Goal: Find specific page/section: Find specific page/section

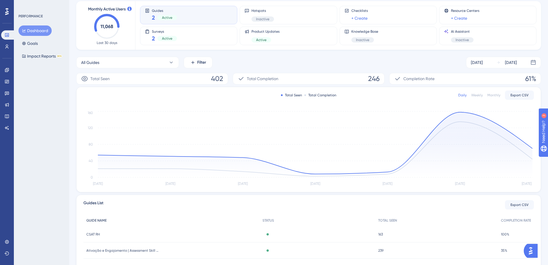
scroll to position [62, 0]
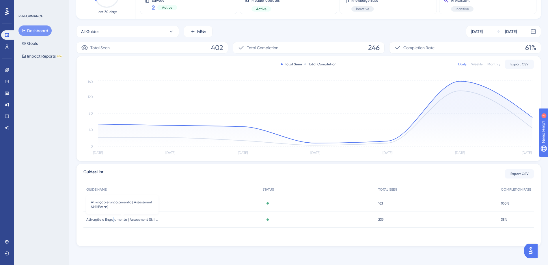
click at [114, 218] on span "Ativação e Engajamento | Assessment Skill (Betas)" at bounding box center [122, 219] width 72 height 5
click at [152, 220] on span "Ativação e Engajamento | Assessment Skill (Betas)" at bounding box center [122, 219] width 72 height 5
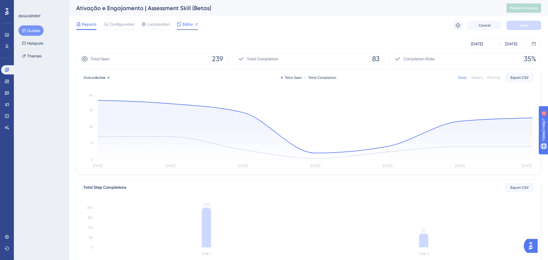
click at [187, 27] on span "Editor" at bounding box center [188, 24] width 11 height 7
